Goal: Check status: Check status

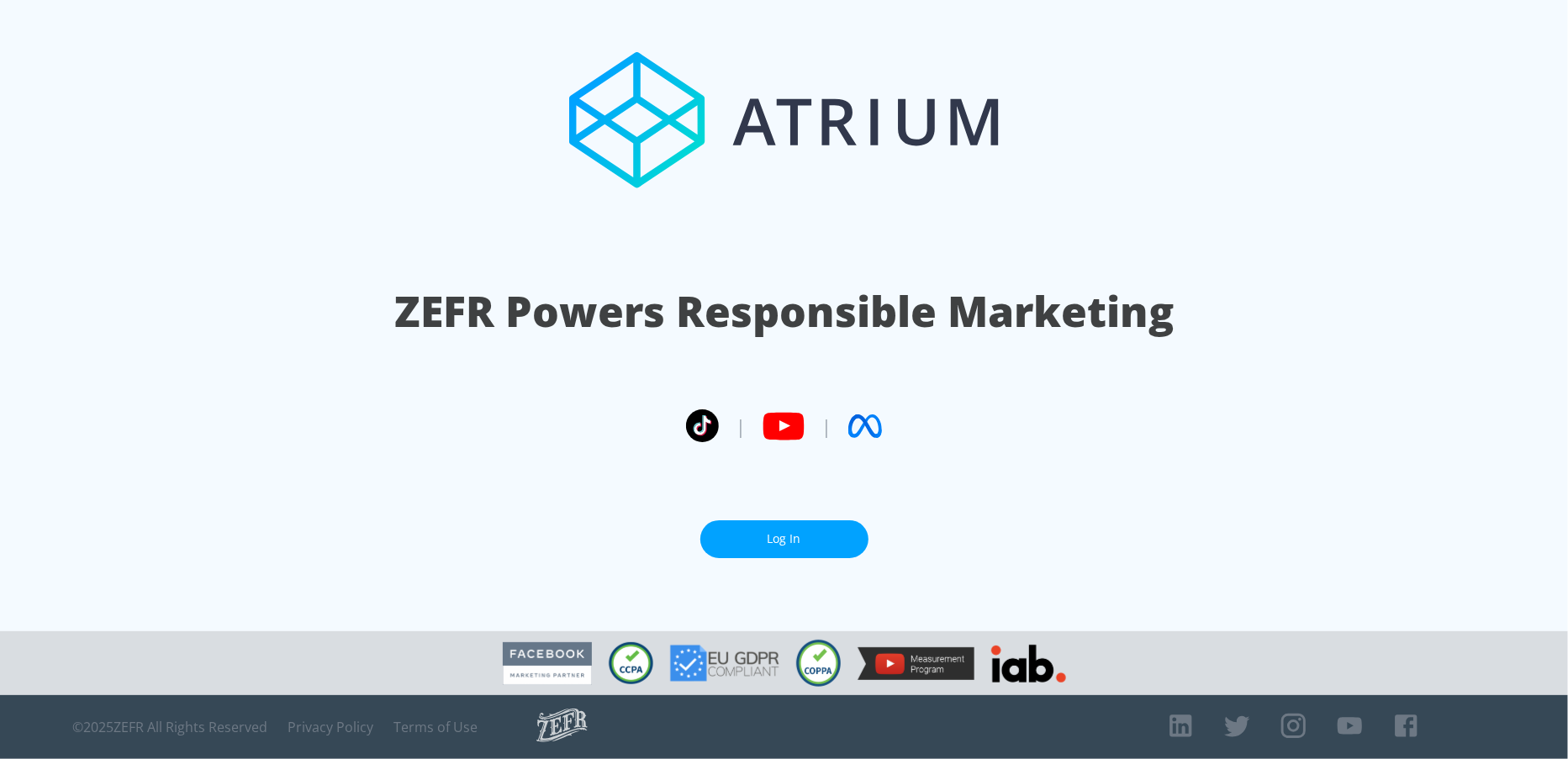
click at [803, 524] on link "Log In" at bounding box center [784, 539] width 168 height 37
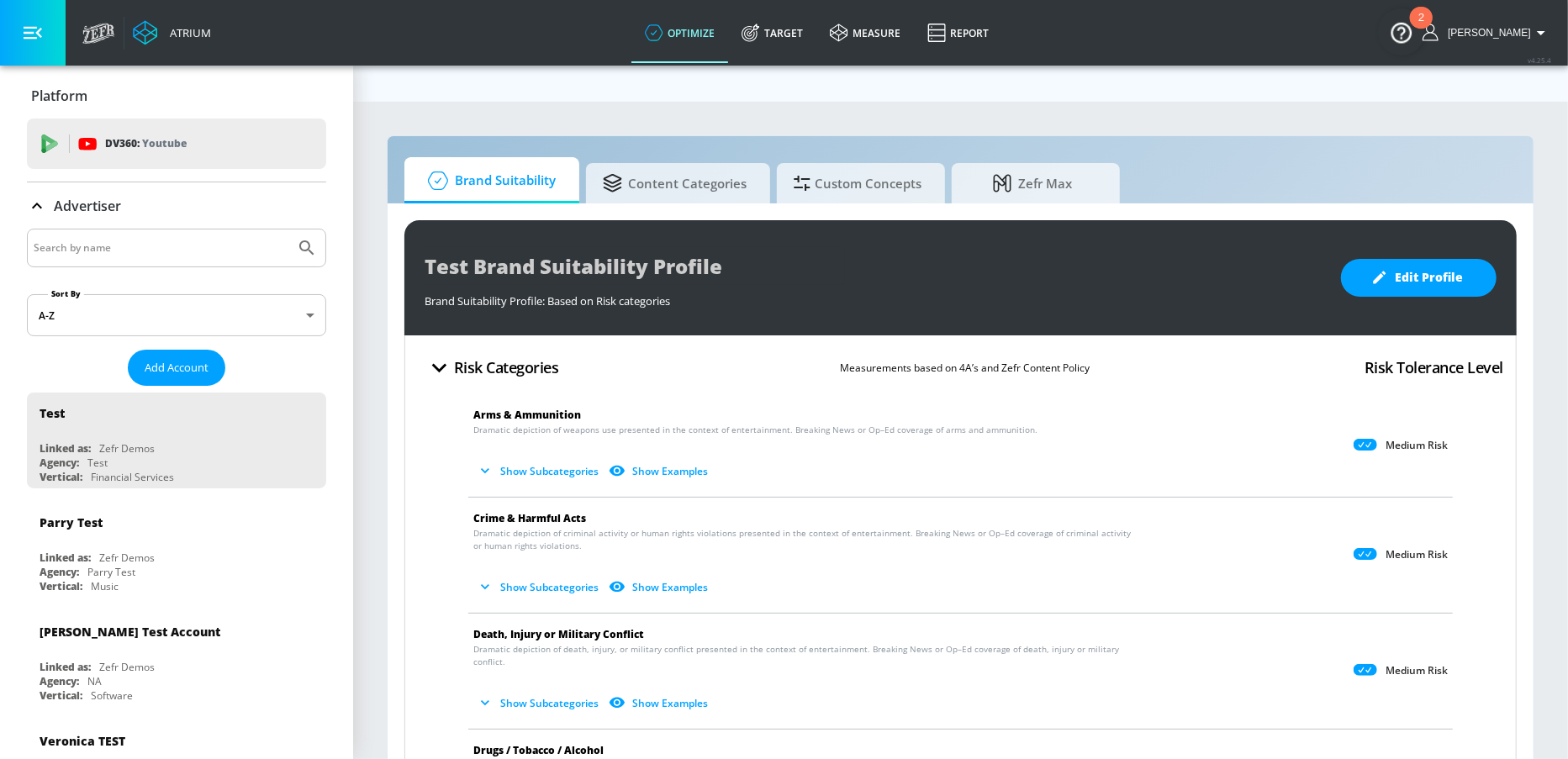
click at [31, 32] on icon "button" at bounding box center [33, 33] width 19 height 13
